Goal: Communication & Community: Answer question/provide support

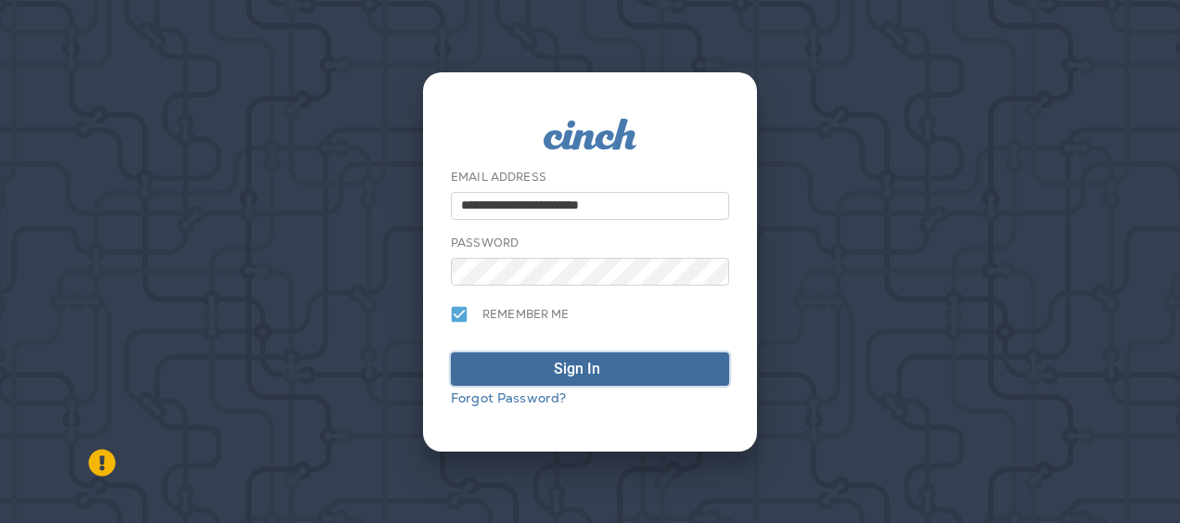
click at [547, 370] on span "Sign In" at bounding box center [590, 369] width 258 height 22
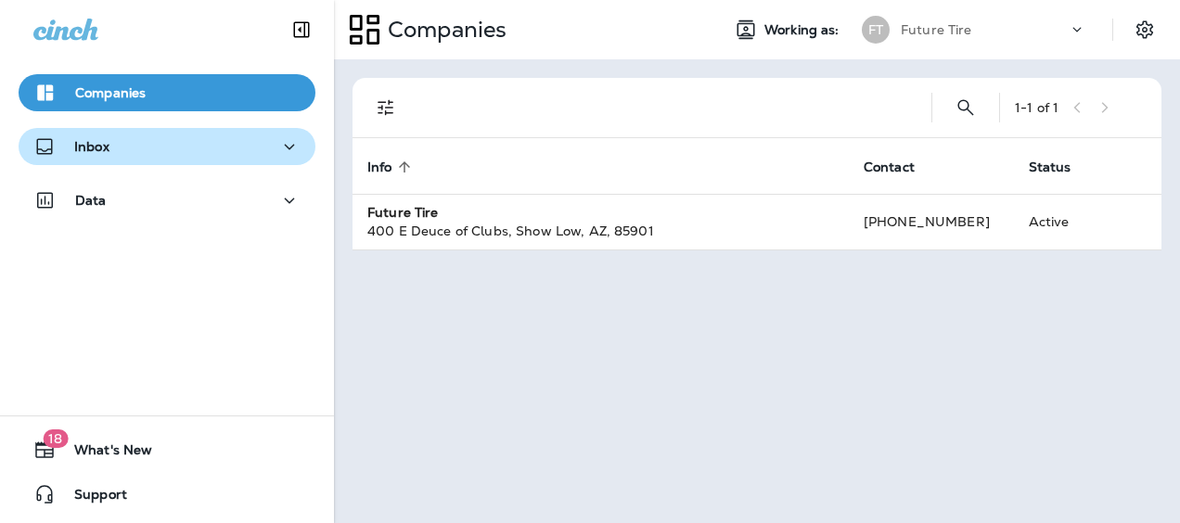
click at [137, 143] on div "Inbox" at bounding box center [166, 146] width 267 height 23
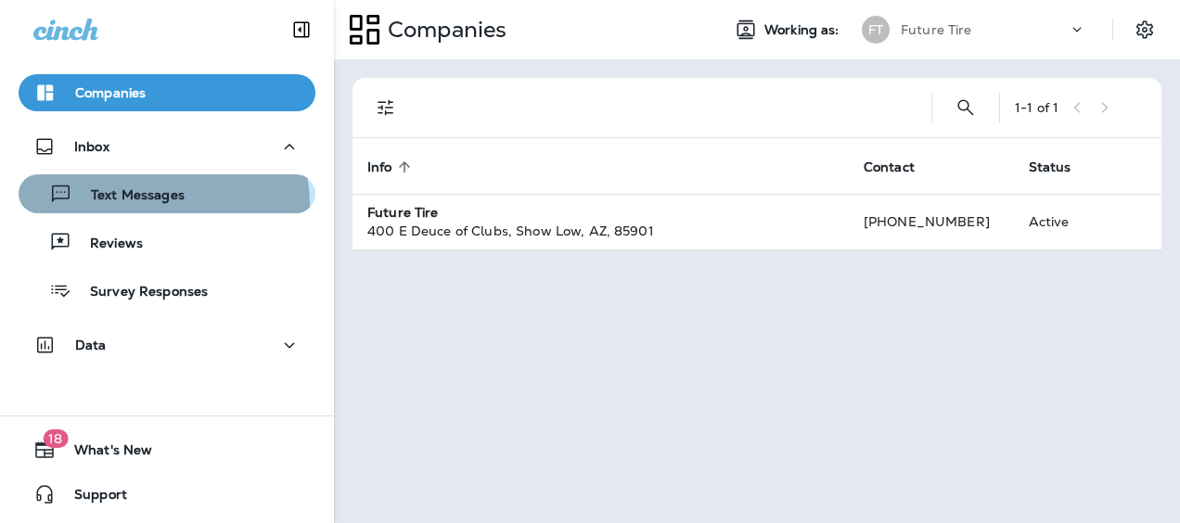
click at [139, 205] on div "Text Messages" at bounding box center [105, 194] width 159 height 28
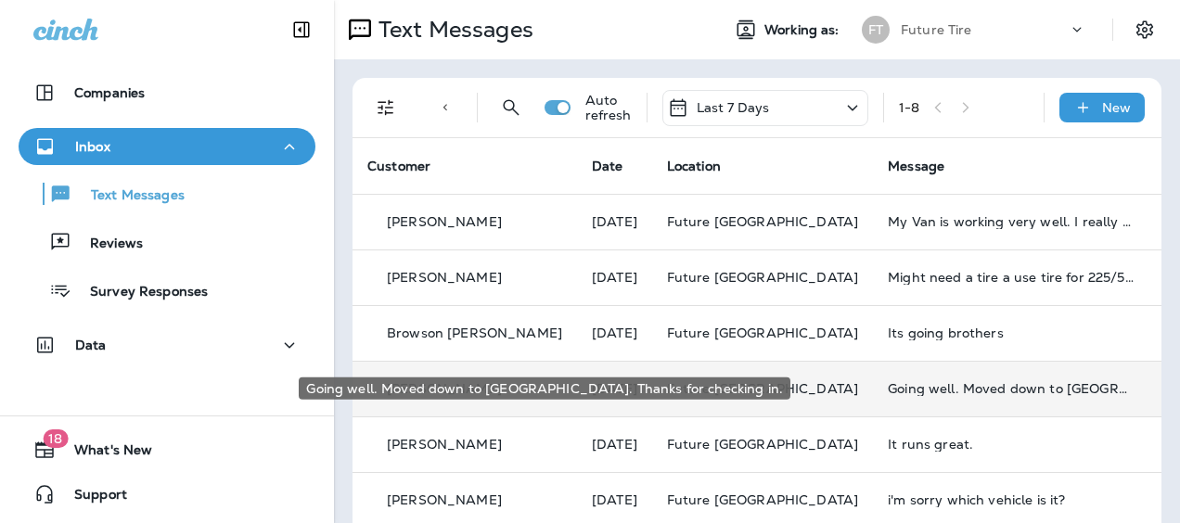
click at [888, 388] on div "Going well. Moved down to [GEOGRAPHIC_DATA]. Thanks for checking in." at bounding box center [1012, 388] width 249 height 15
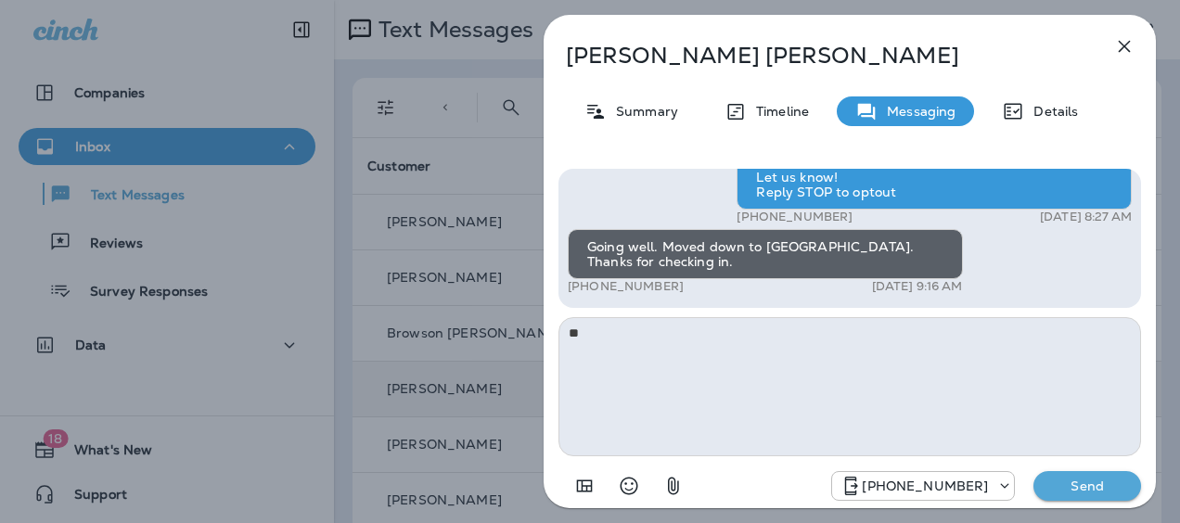
type textarea "*"
type textarea "**********"
click at [1105, 483] on p "Send" at bounding box center [1088, 486] width 78 height 17
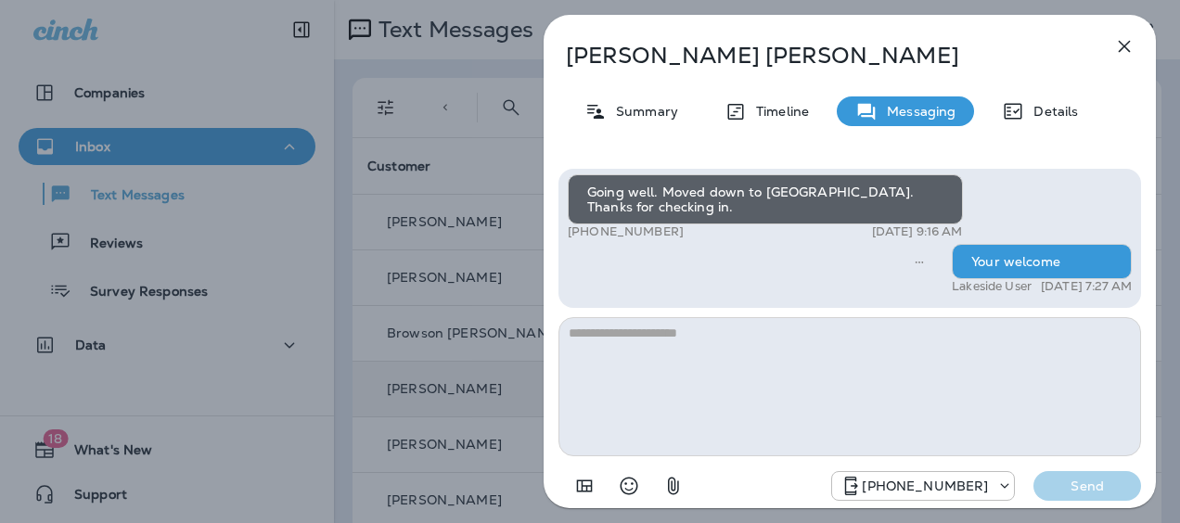
click at [1125, 41] on icon "button" at bounding box center [1125, 46] width 22 height 22
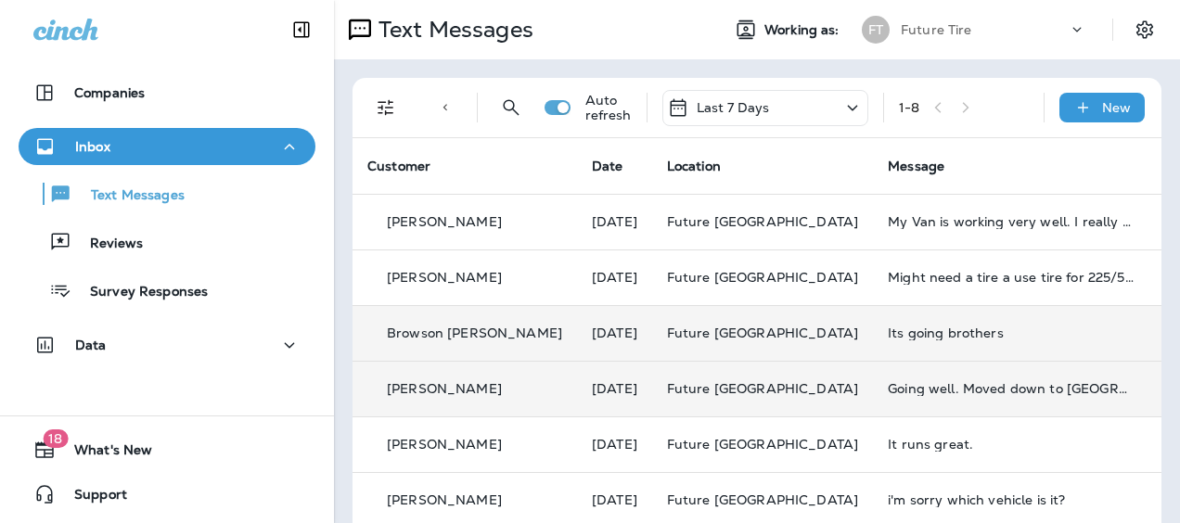
click at [888, 337] on div "Its going brothers" at bounding box center [1012, 333] width 249 height 15
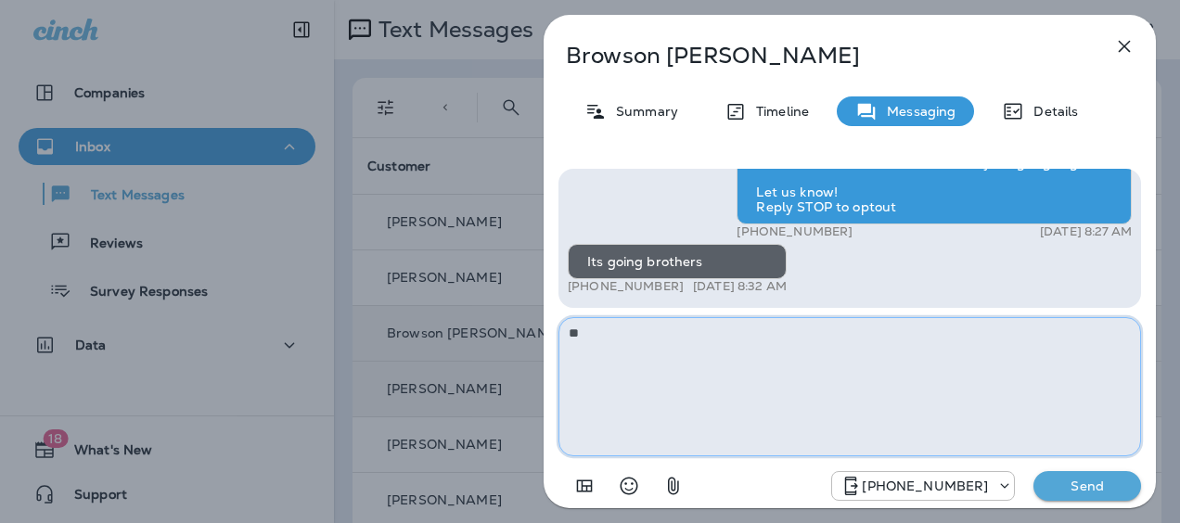
type textarea "*"
type textarea "**********"
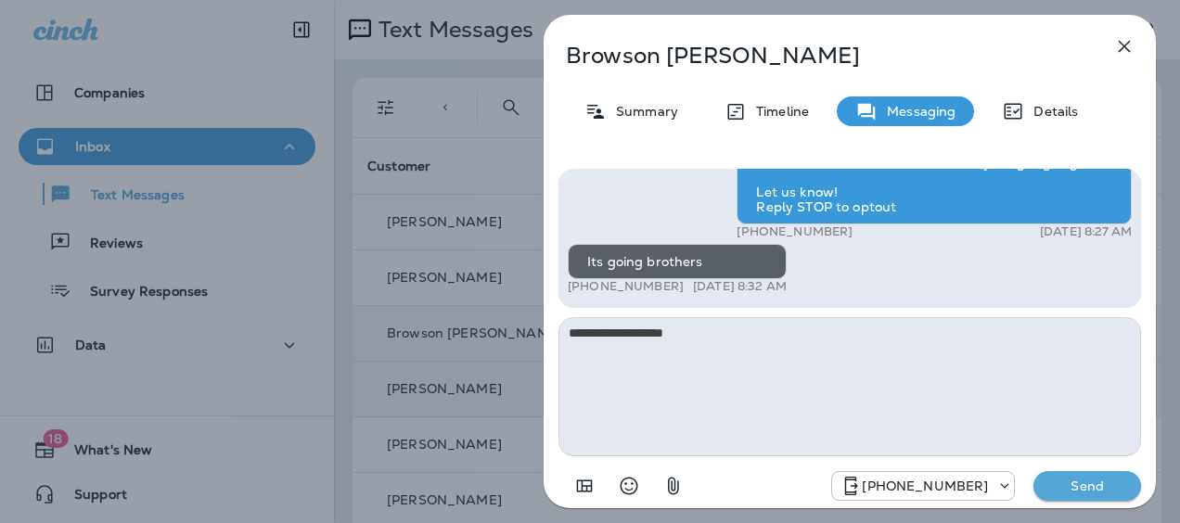
click at [1106, 484] on p "Send" at bounding box center [1088, 486] width 78 height 17
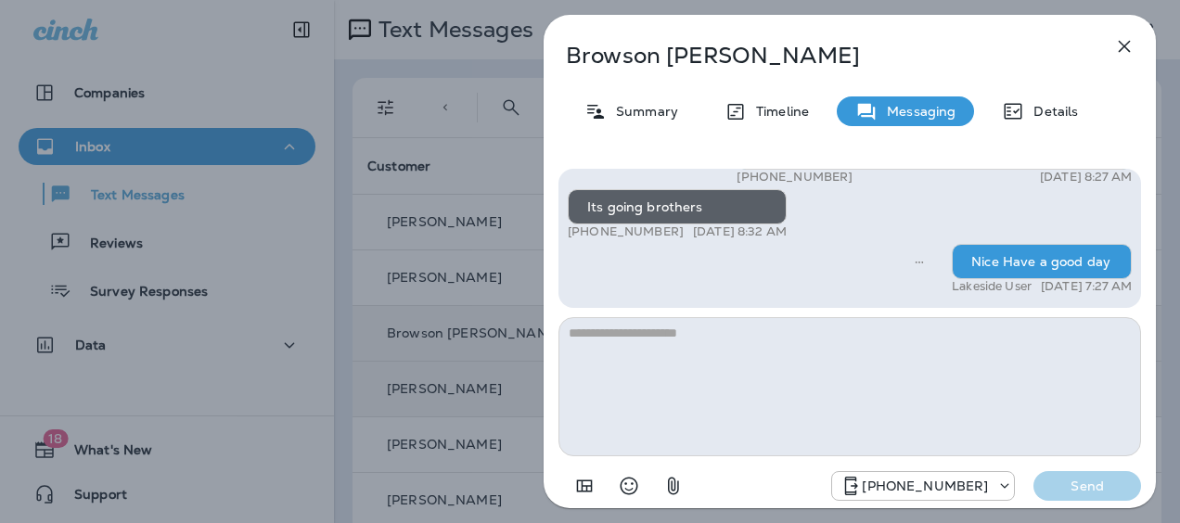
click at [1124, 45] on icon "button" at bounding box center [1125, 47] width 12 height 12
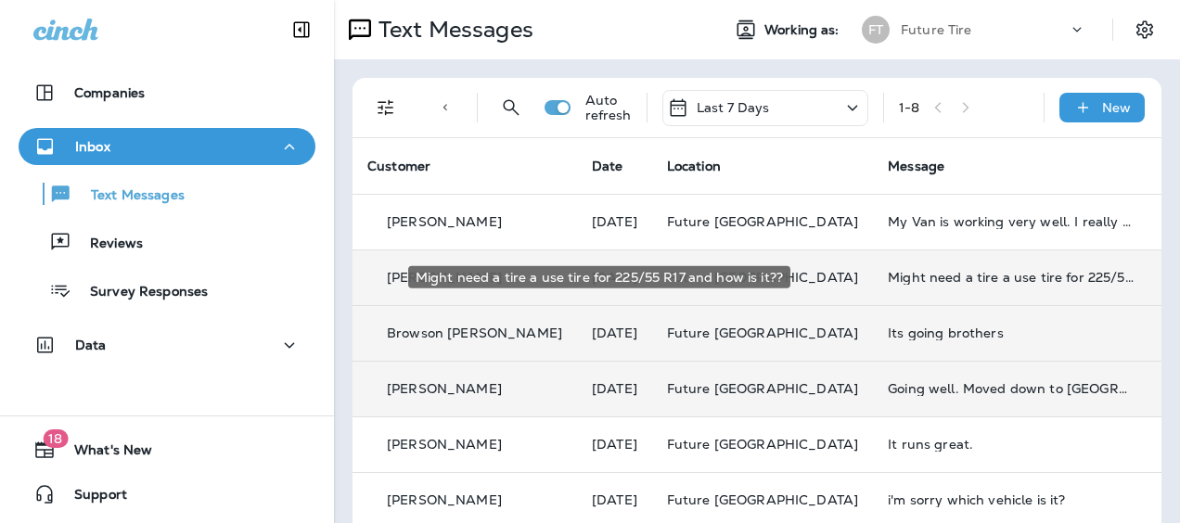
click at [888, 278] on div "Might need a tire a use tire for 225/55 R17 and how is it??" at bounding box center [1012, 277] width 249 height 15
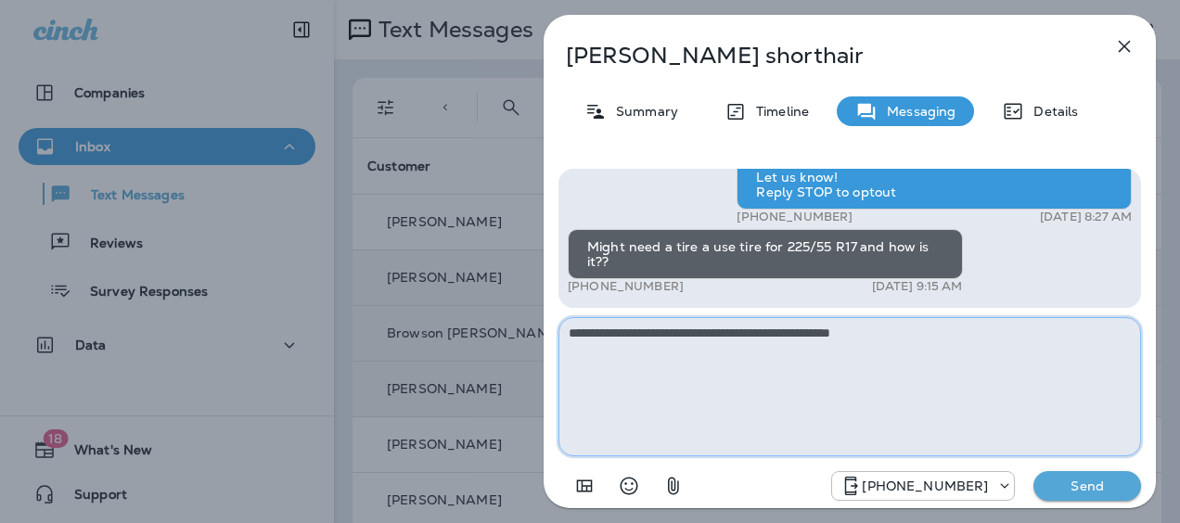
type textarea "**********"
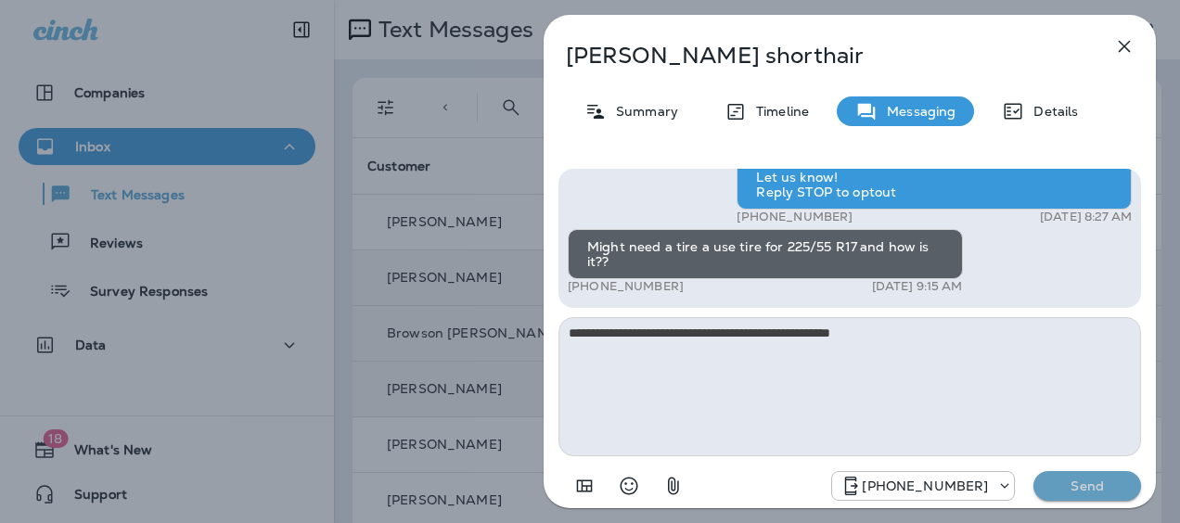
click at [1082, 483] on p "Send" at bounding box center [1088, 486] width 78 height 17
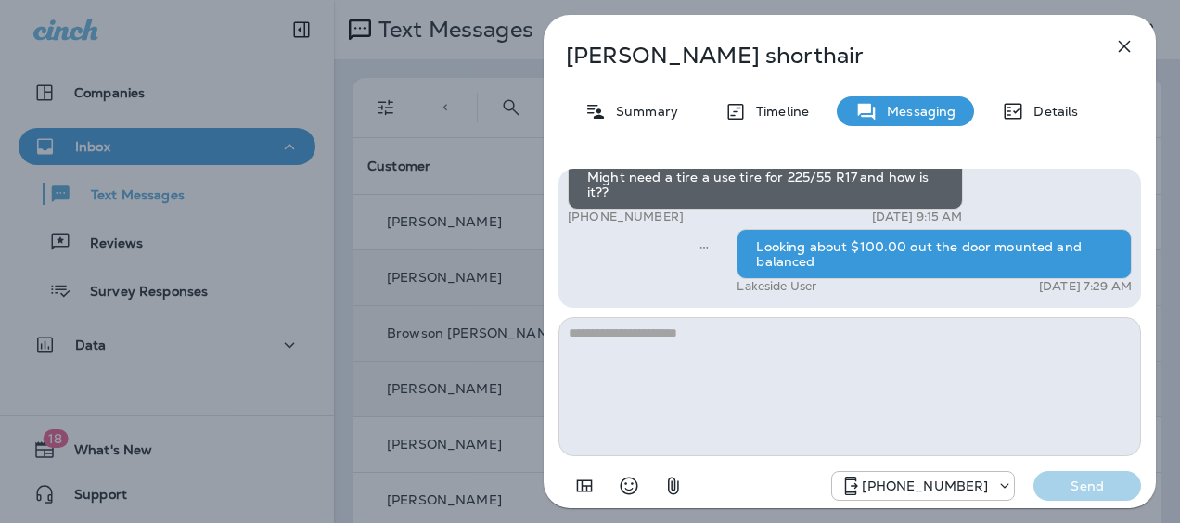
click at [1129, 46] on icon "button" at bounding box center [1125, 46] width 22 height 22
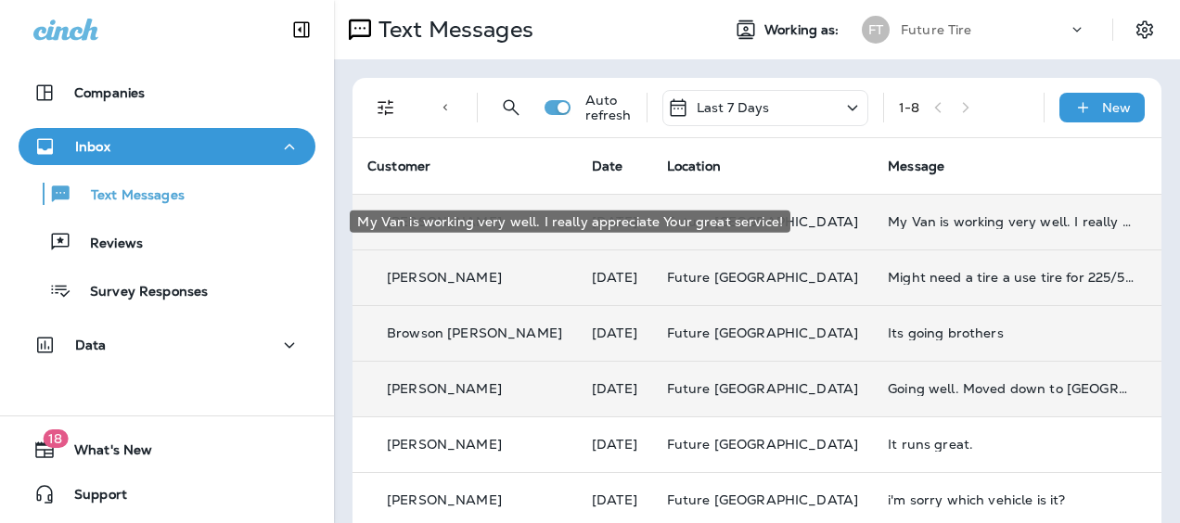
click at [888, 216] on div "My Van is working very well. I really appreciate Your great service!" at bounding box center [1012, 221] width 249 height 15
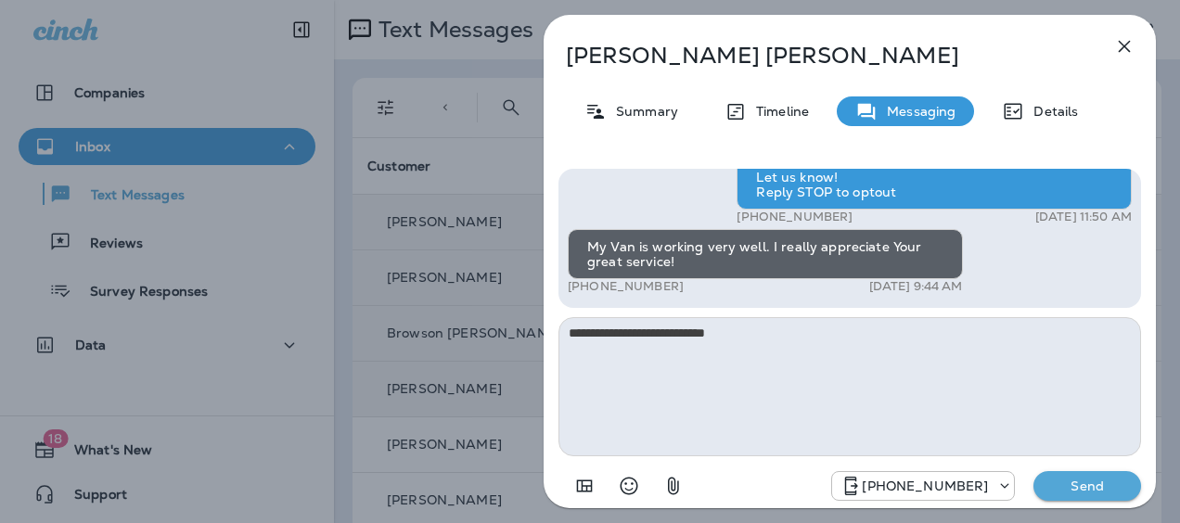
type textarea "**********"
click at [1084, 481] on p "Send" at bounding box center [1088, 486] width 78 height 17
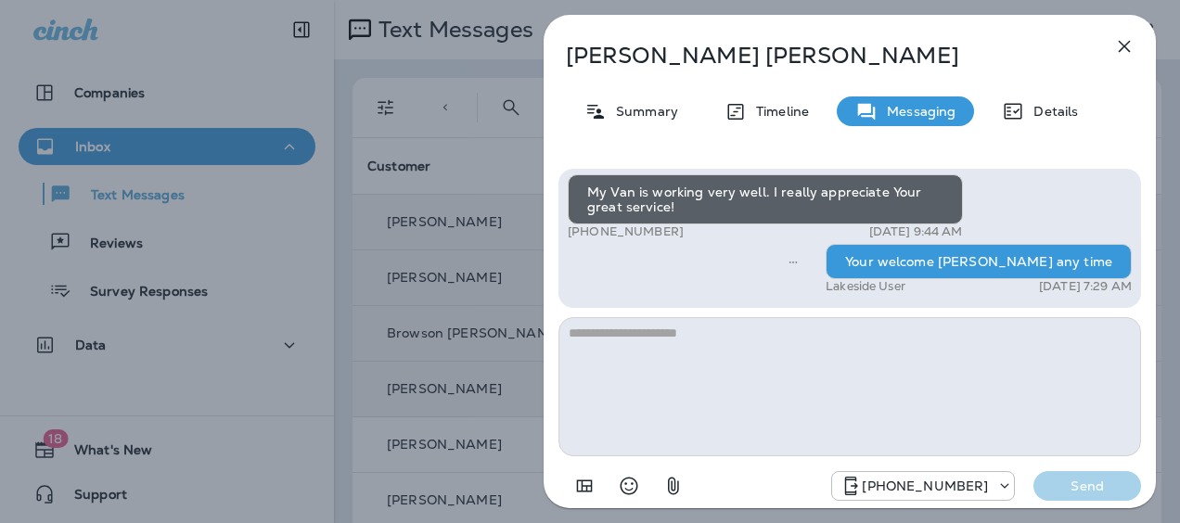
click at [1123, 52] on icon "button" at bounding box center [1125, 46] width 22 height 22
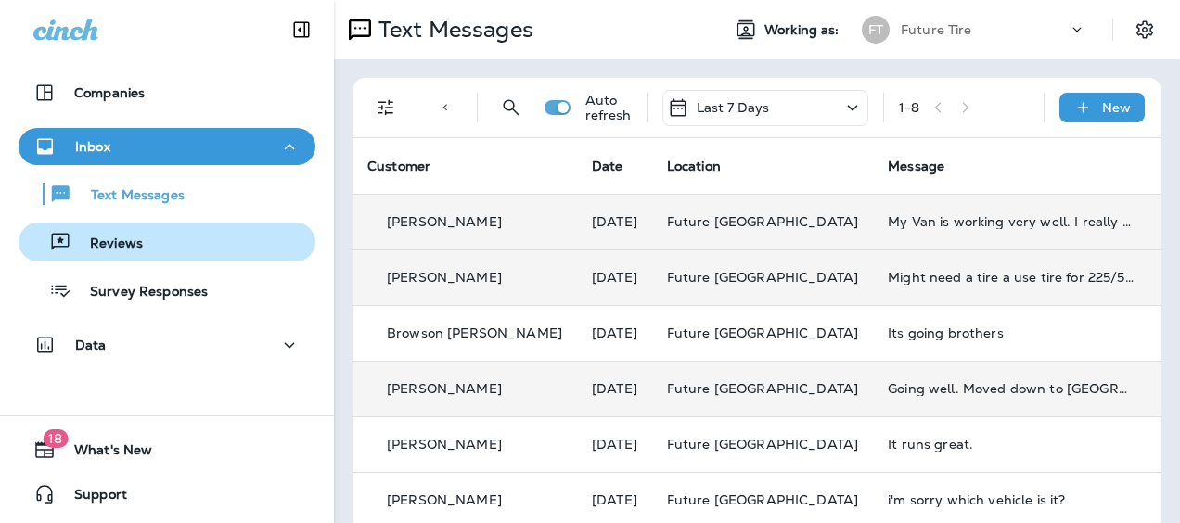
click at [154, 245] on div "Reviews" at bounding box center [167, 242] width 282 height 28
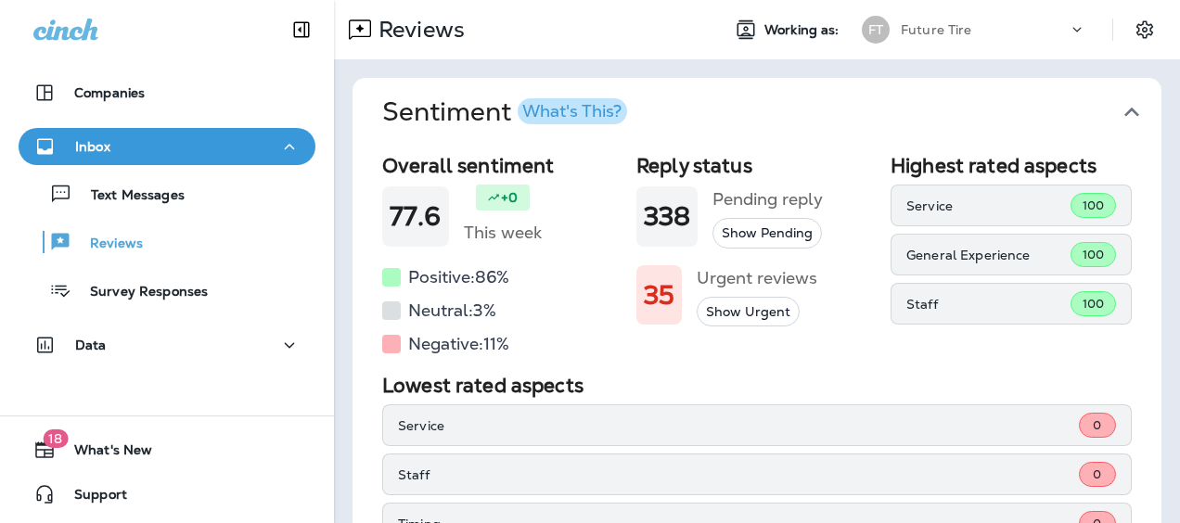
click at [1125, 111] on icon "button" at bounding box center [1132, 112] width 15 height 9
